Goal: Communication & Community: Answer question/provide support

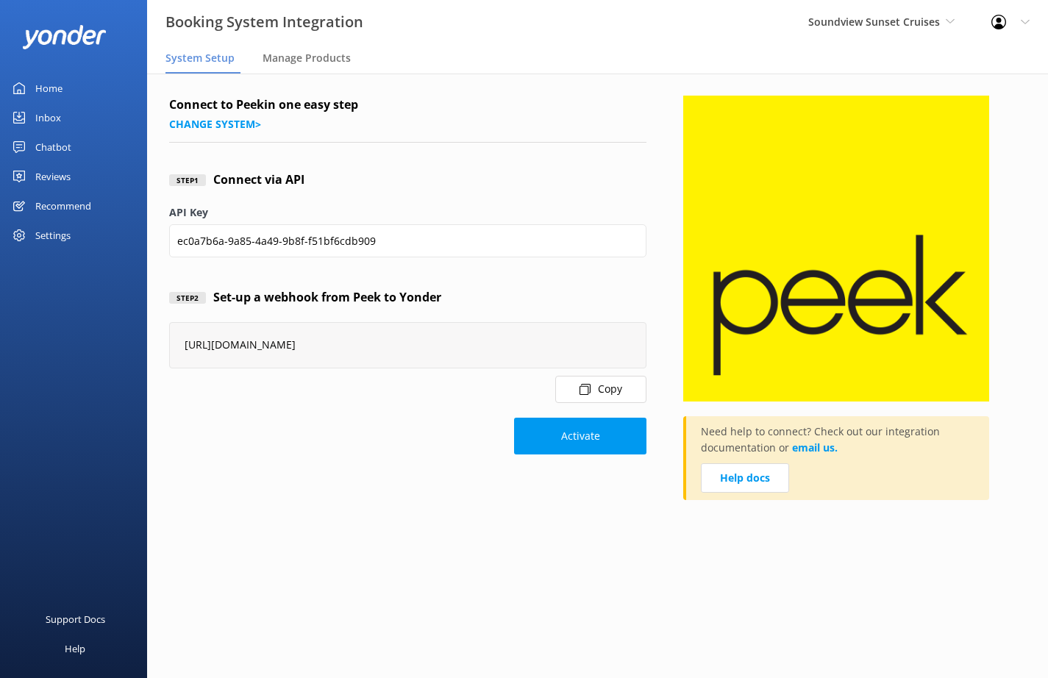
click at [51, 121] on div "Inbox" at bounding box center [48, 117] width 26 height 29
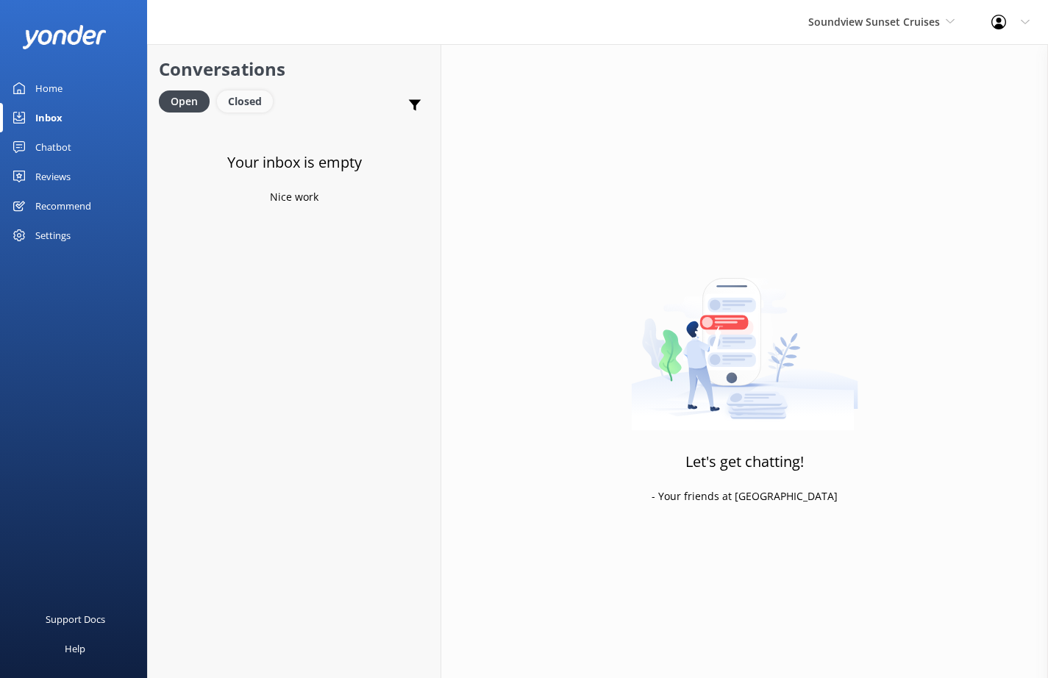
click at [254, 104] on div "Closed" at bounding box center [245, 101] width 56 height 22
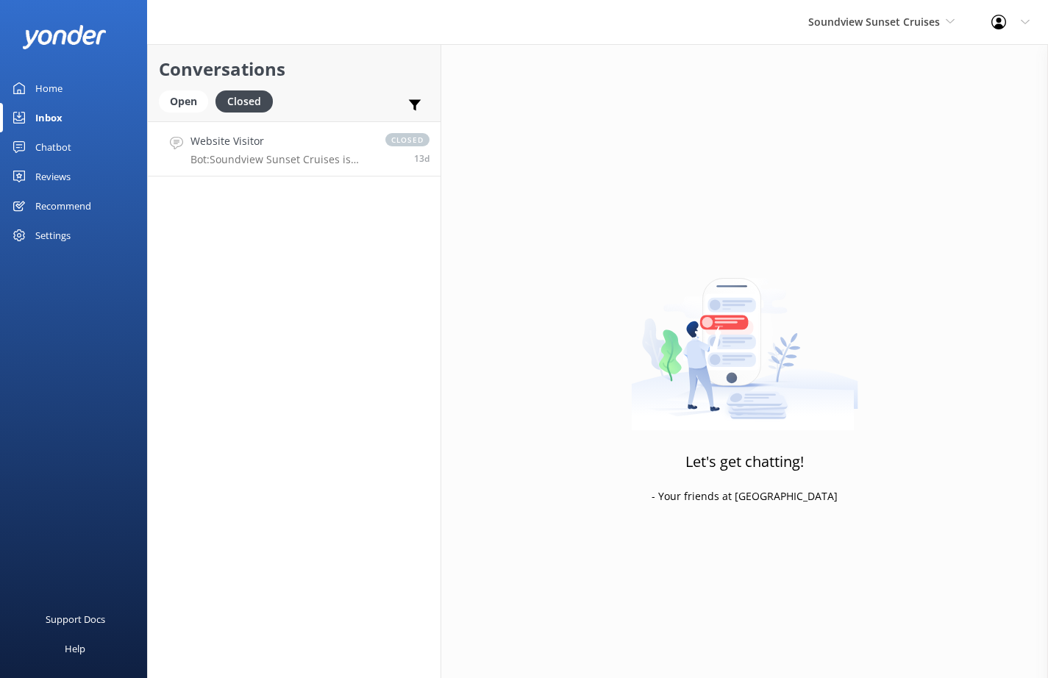
click at [317, 158] on p "Bot: Soundview Sunset Cruises is located at AGC Marina at 1200 Westlake Ave N, …" at bounding box center [280, 159] width 180 height 13
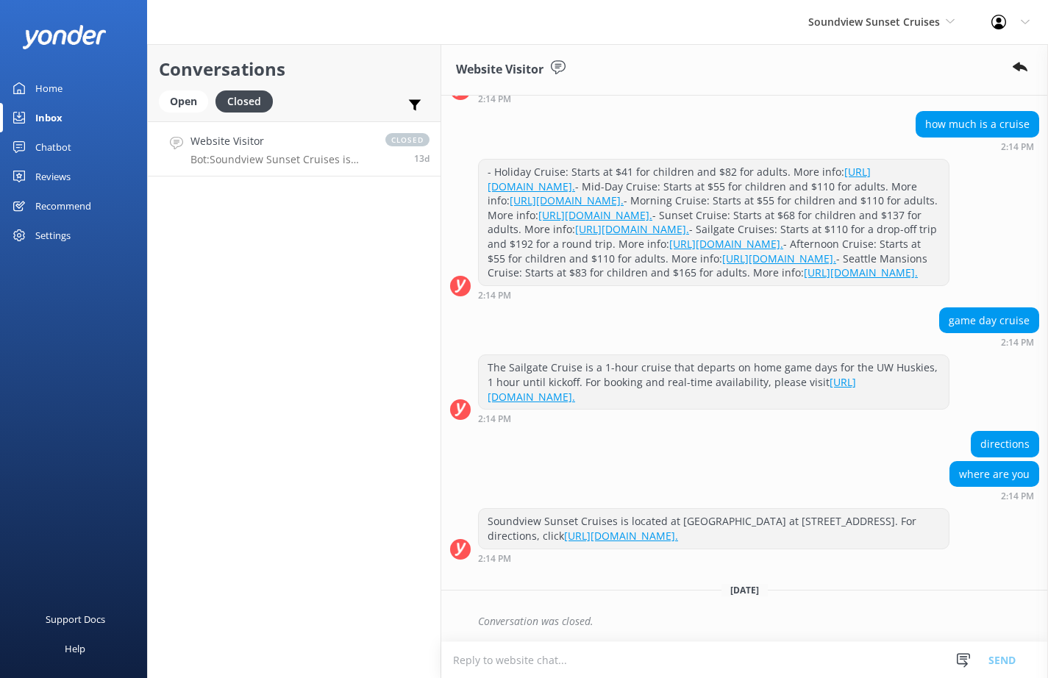
scroll to position [768, 0]
click at [883, 18] on span "Soundview Sunset Cruises" at bounding box center [874, 22] width 132 height 14
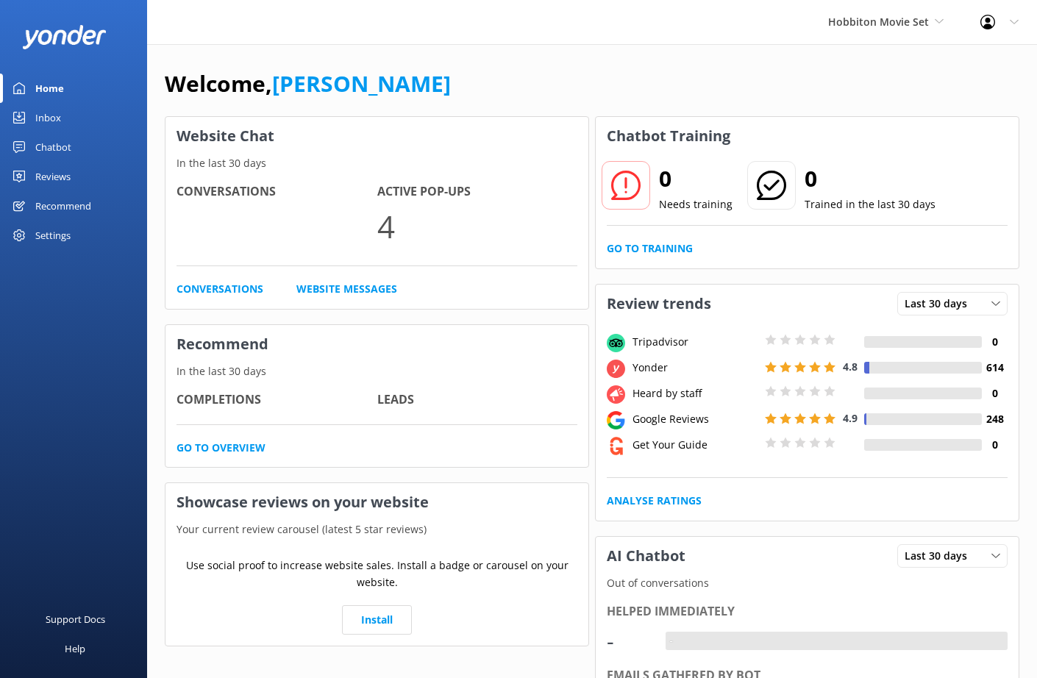
click at [39, 118] on div "Inbox" at bounding box center [48, 117] width 26 height 29
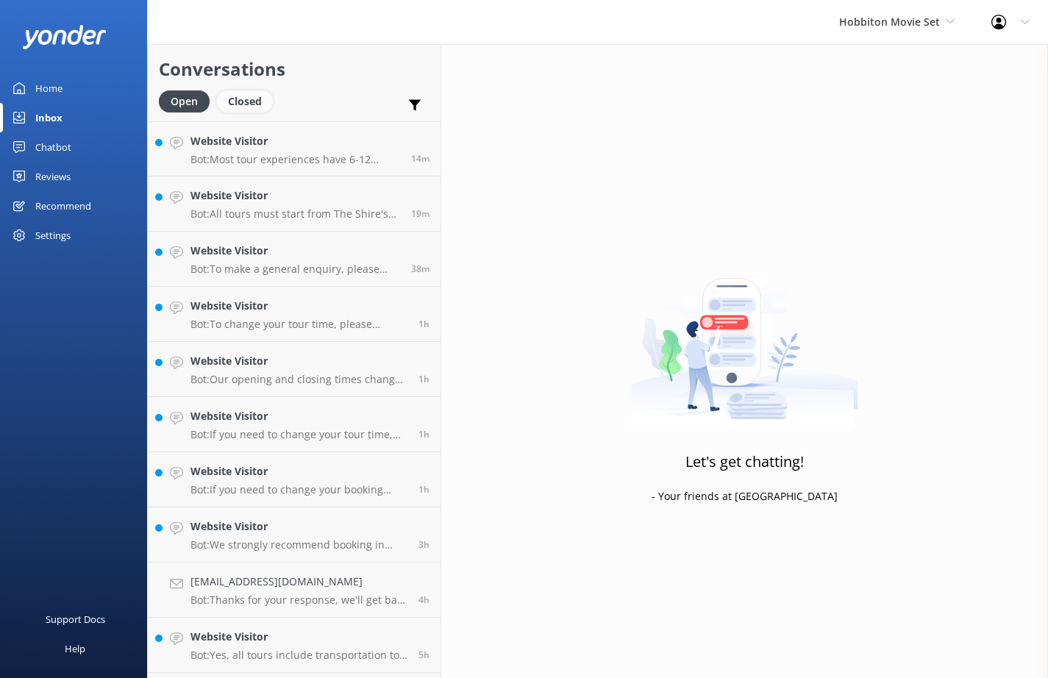
click at [238, 102] on div "Closed" at bounding box center [245, 101] width 56 height 22
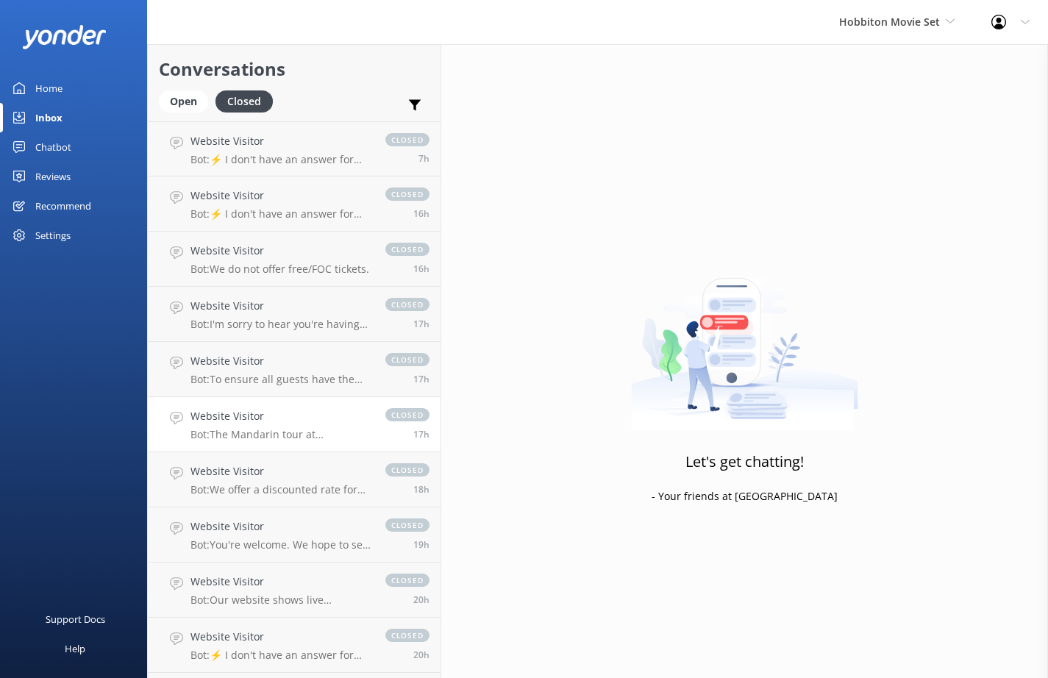
click at [279, 425] on div "Website Visitor Bot: The Mandarin tour at [GEOGRAPHIC_DATA] Movie Set is approx…" at bounding box center [280, 424] width 180 height 32
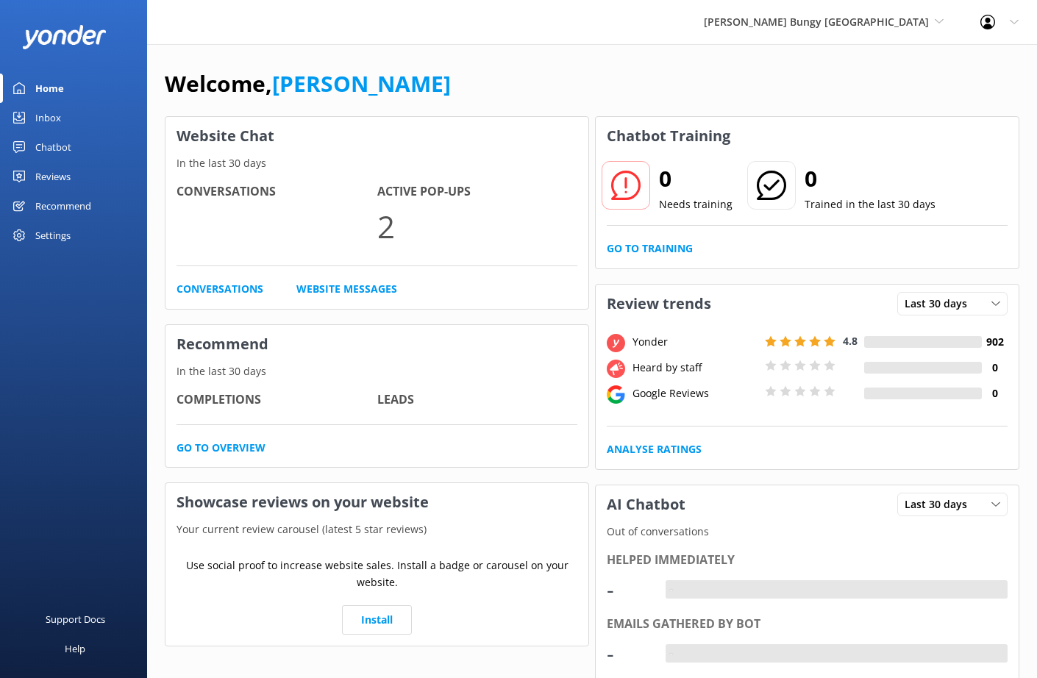
click at [52, 147] on div "Chatbot" at bounding box center [53, 146] width 36 height 29
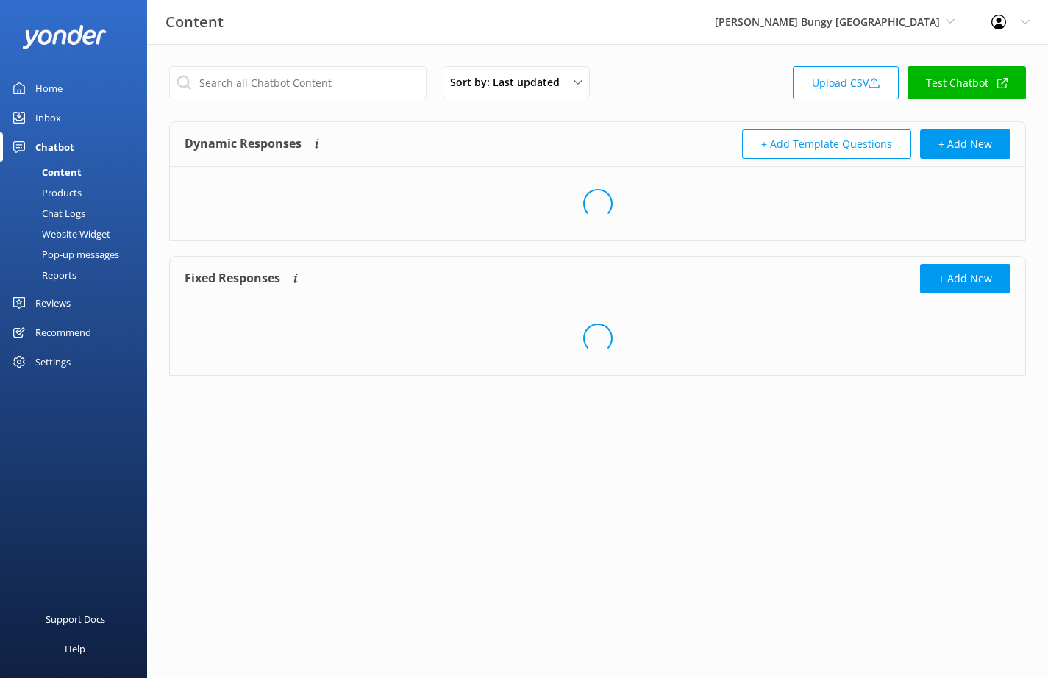
click at [41, 125] on div "Inbox" at bounding box center [48, 117] width 26 height 29
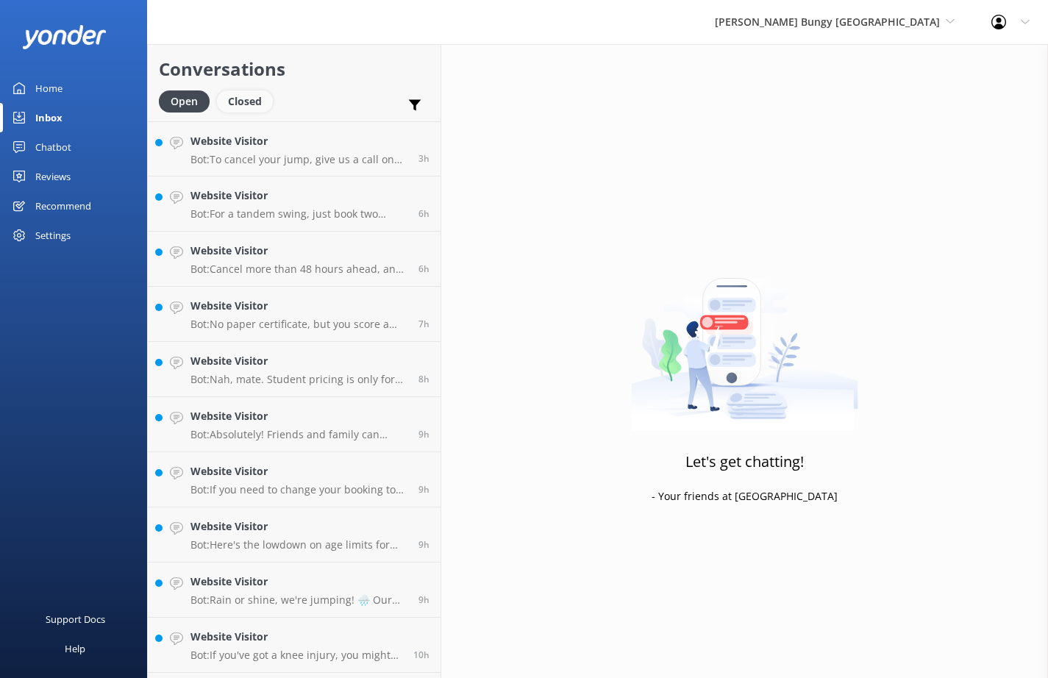
click at [253, 106] on div "Closed" at bounding box center [245, 101] width 56 height 22
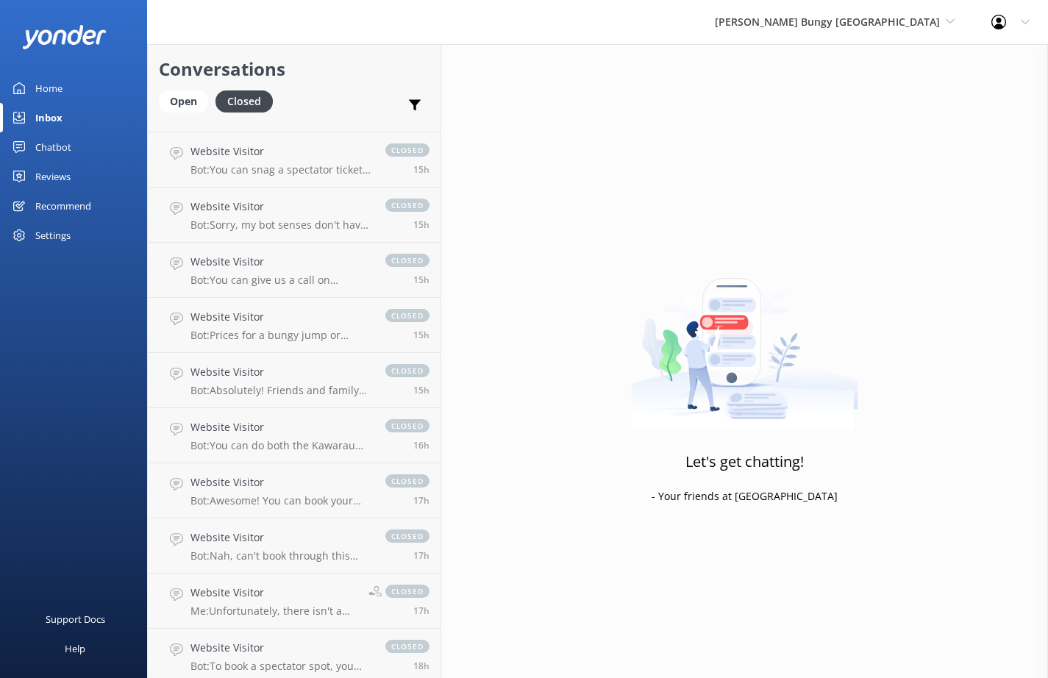
scroll to position [353, 0]
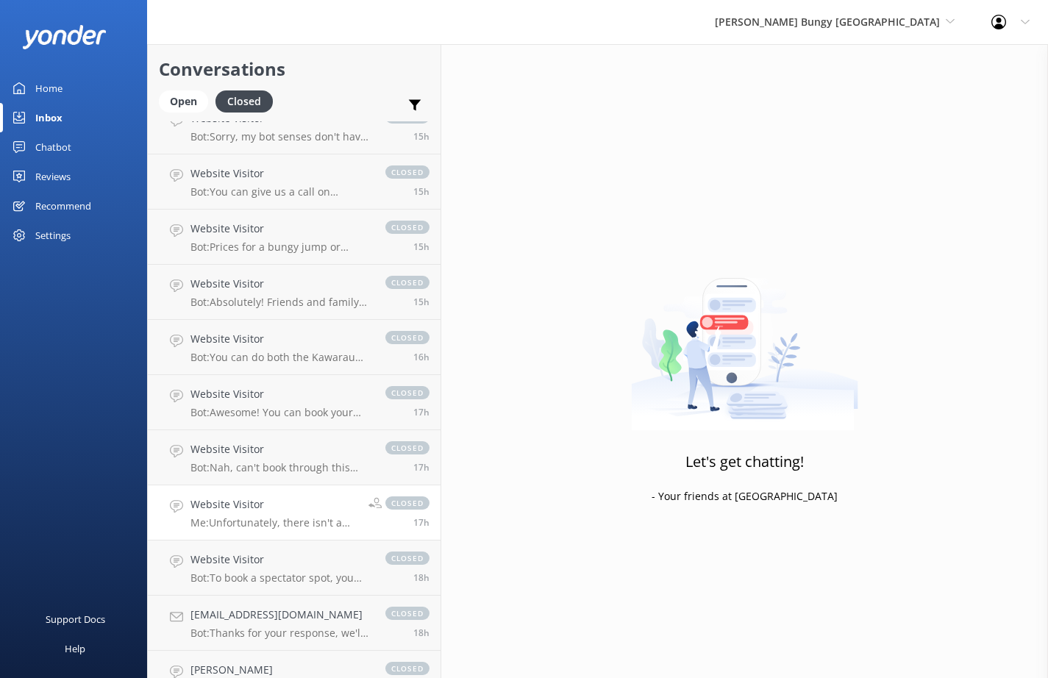
click at [273, 511] on h4 "Website Visitor" at bounding box center [273, 504] width 167 height 16
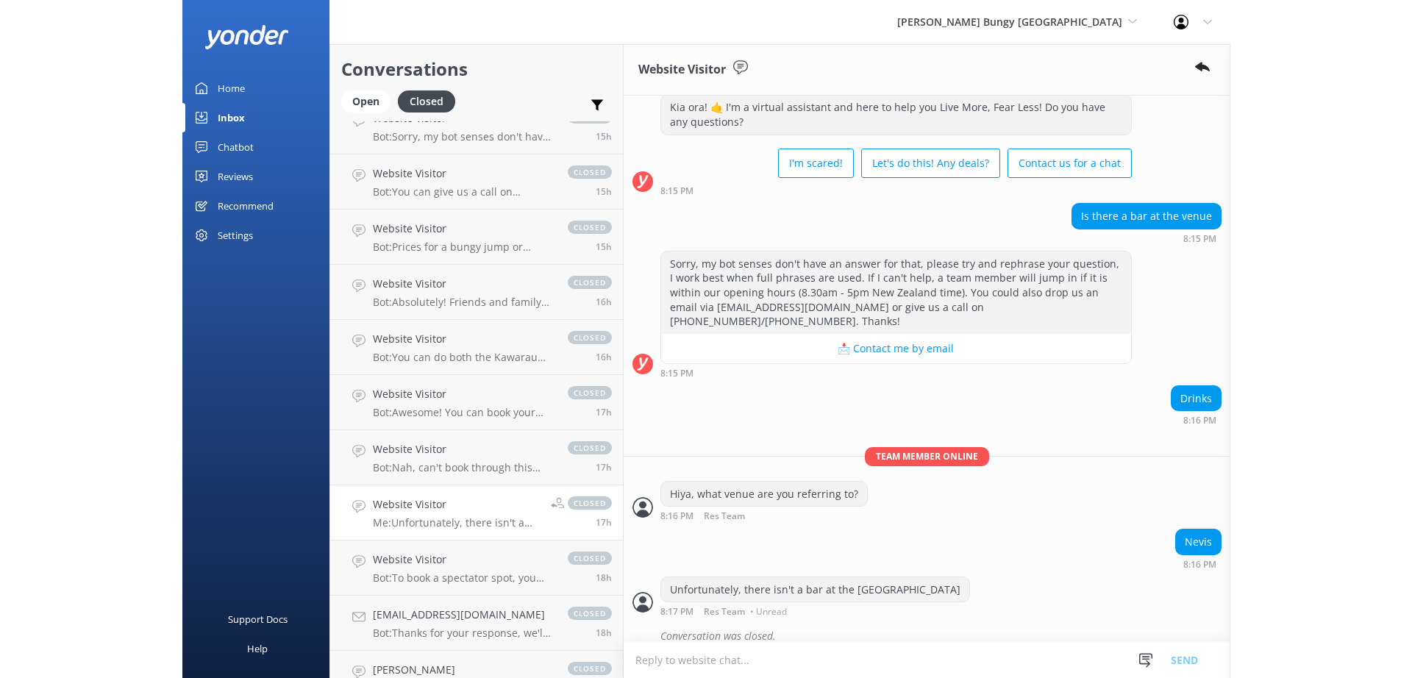
scroll to position [11, 0]
